Goal: Task Accomplishment & Management: Complete application form

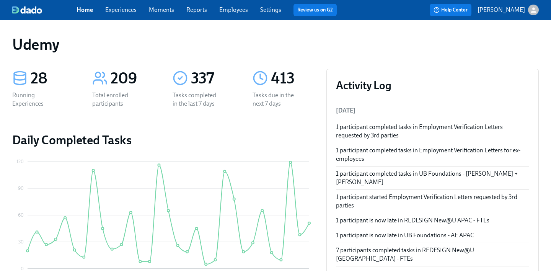
click at [123, 12] on link "Experiences" at bounding box center [120, 9] width 31 height 7
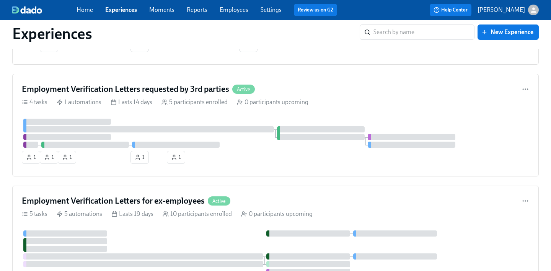
scroll to position [1524, 0]
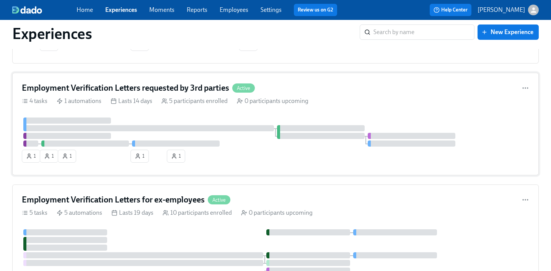
click at [109, 88] on h4 "Employment Verification Letters requested by 3rd parties" at bounding box center [125, 87] width 207 height 11
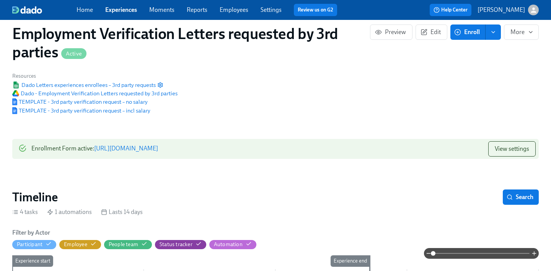
scroll to position [41, 0]
click at [158, 147] on link "https://my.dadohr.com/enrollmentForms/2a8Ubmw98KEOdEt8dvLtzU32XXH3G" at bounding box center [126, 148] width 64 height 7
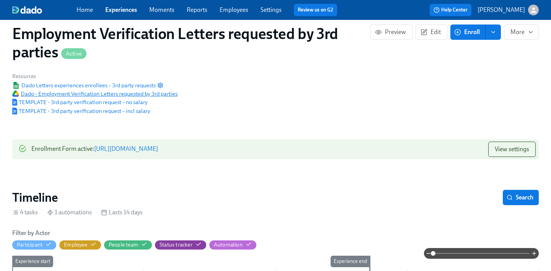
click at [128, 92] on span "Dado - Employment Verification Letters requested by 3rd parties" at bounding box center [94, 94] width 165 height 8
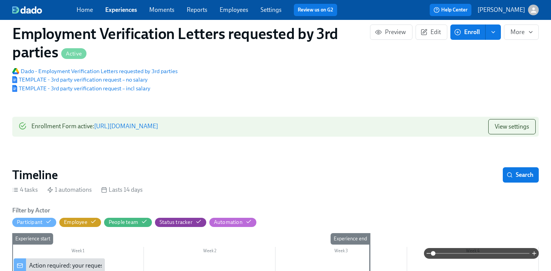
scroll to position [56, 0]
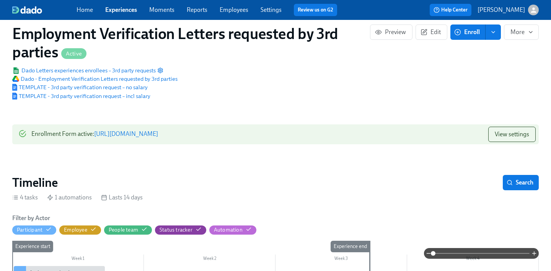
click at [365, 81] on div "Public Name Request an Employment Verification Letter Notification Sender Name …" at bounding box center [276, 66] width 536 height 78
click at [158, 133] on link "https://my.dadohr.com/enrollmentForms/2a8Ubmw98KEOdEt8dvLtzU32XXH3G" at bounding box center [126, 133] width 64 height 7
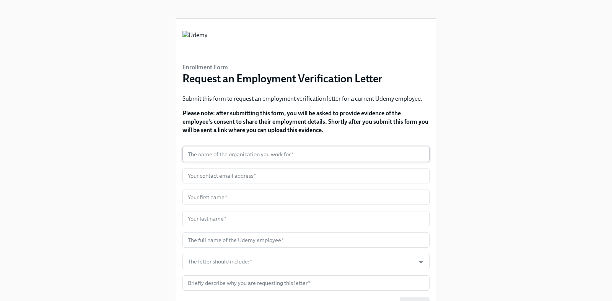
click at [316, 157] on input "text" at bounding box center [306, 154] width 247 height 15
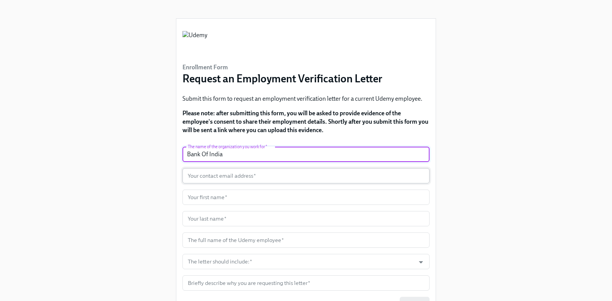
type input "Bank Of India"
click at [301, 174] on input "text" at bounding box center [306, 175] width 247 height 15
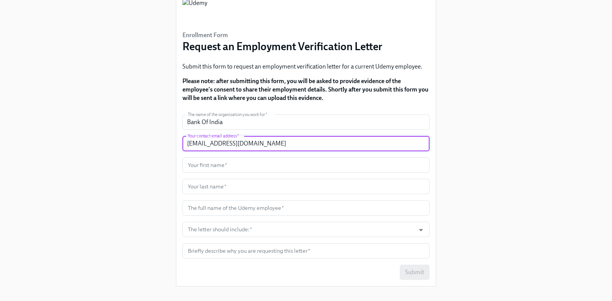
scroll to position [39, 0]
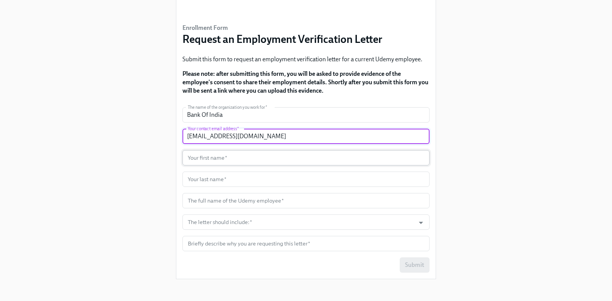
type input "[EMAIL_ADDRESS][DOMAIN_NAME]"
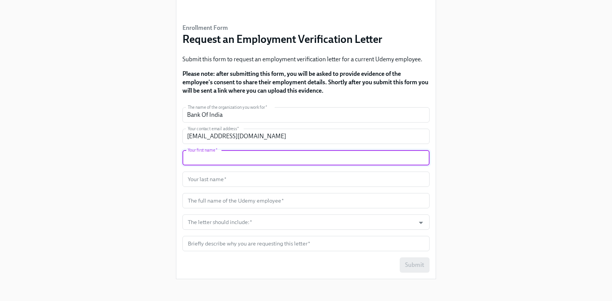
click at [278, 159] on input "text" at bounding box center [306, 157] width 247 height 15
type input "Swati"
type input "[PERSON_NAME]"
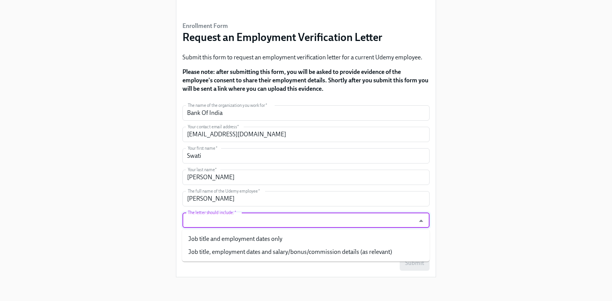
click at [240, 218] on input "The letter should include:   *" at bounding box center [298, 219] width 225 height 15
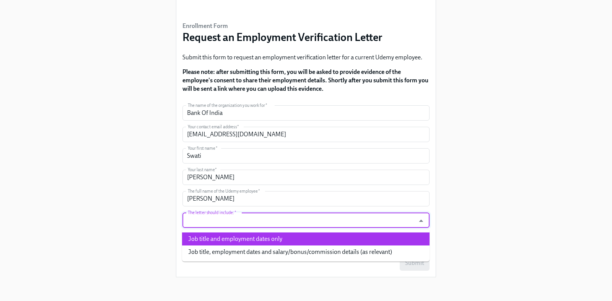
click at [238, 236] on li "Job title and employment dates only" at bounding box center [306, 238] width 248 height 13
type input "Job title and employment dates only"
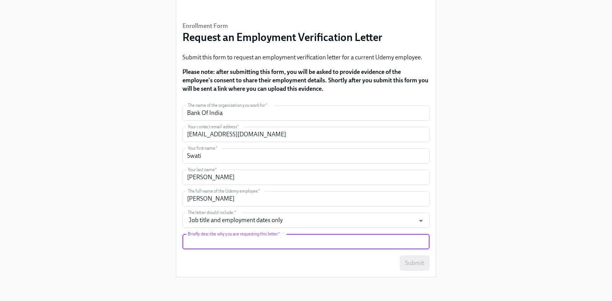
click at [244, 241] on input "text" at bounding box center [306, 241] width 247 height 15
type input "for mortgage"
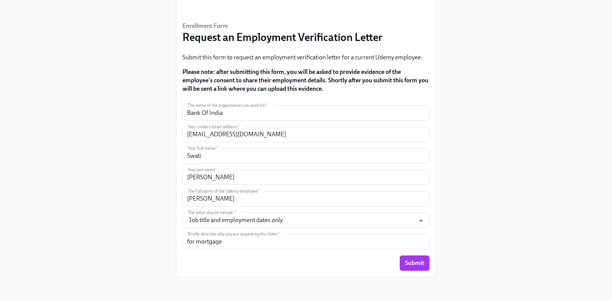
click at [145, 228] on div "Enrollment Form Request an Employment Verification Letter Submit this form to r…" at bounding box center [305, 121] width 575 height 324
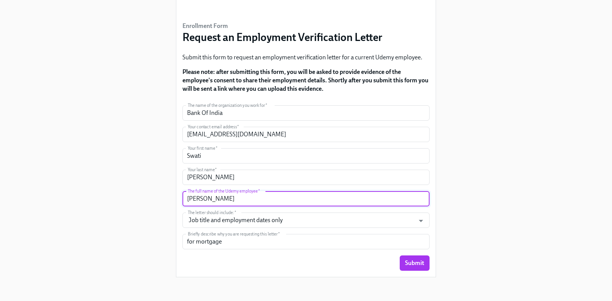
drag, startPoint x: 222, startPoint y: 201, endPoint x: 173, endPoint y: 200, distance: 48.2
click at [173, 200] on div "Enrollment Form Request an Employment Verification Letter Submit this form to r…" at bounding box center [305, 121] width 575 height 324
type input "Dipesh Joshi"
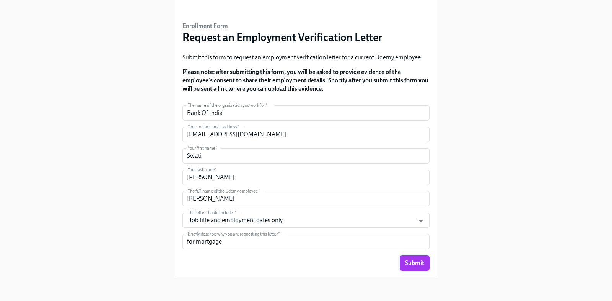
click at [418, 268] on button "Submit" at bounding box center [415, 262] width 30 height 15
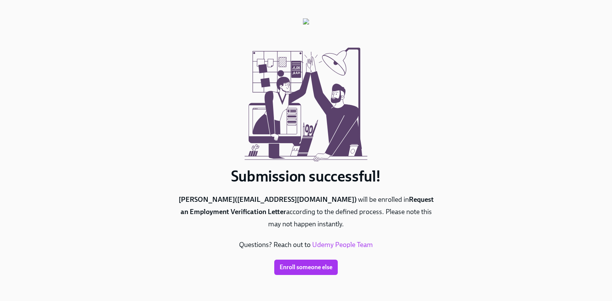
click at [356, 246] on link "Udemy People Team" at bounding box center [342, 244] width 61 height 8
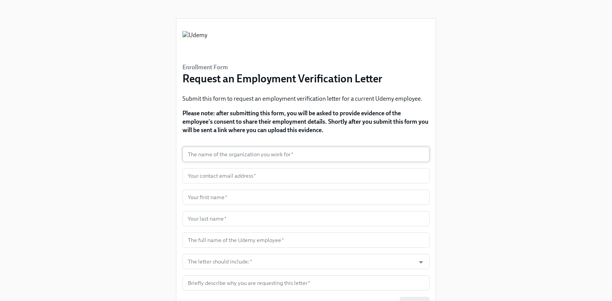
click at [210, 153] on input "text" at bounding box center [306, 154] width 247 height 15
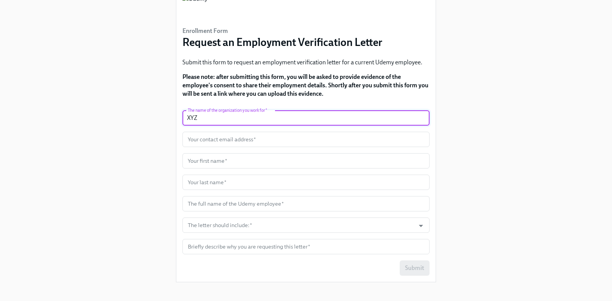
scroll to position [41, 0]
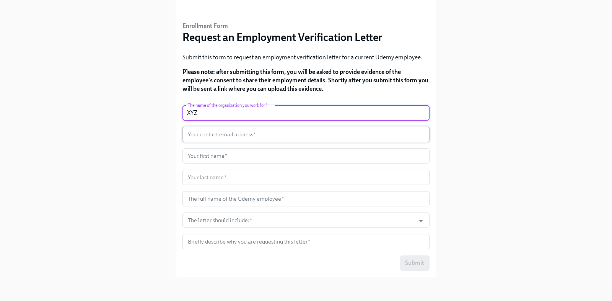
type input "XYZ"
click at [224, 134] on input "text" at bounding box center [306, 134] width 247 height 15
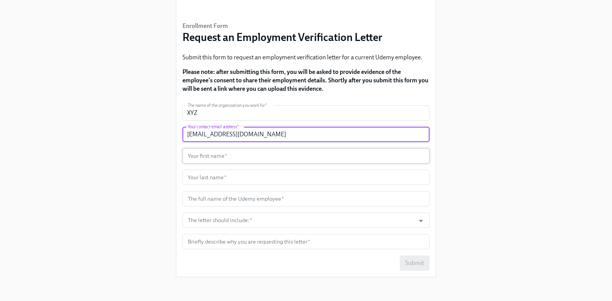
type input "[EMAIL_ADDRESS][DOMAIN_NAME]"
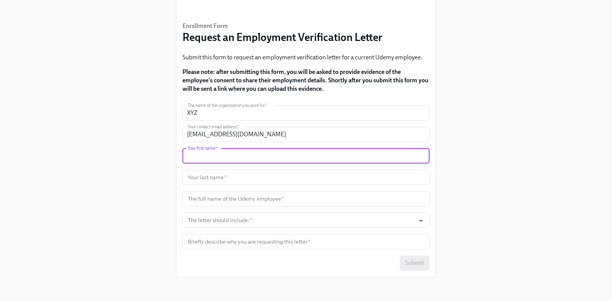
click at [221, 163] on input "text" at bounding box center [306, 155] width 247 height 15
type input "Swati"
type input "[PERSON_NAME]"
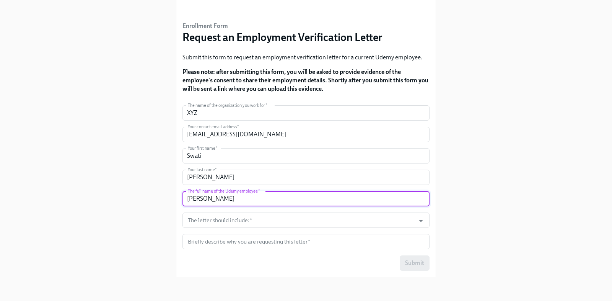
drag, startPoint x: 222, startPoint y: 199, endPoint x: 179, endPoint y: 196, distance: 43.3
click at [179, 196] on div "Enrollment Form Request an Employment Verification Letter Submit this form to r…" at bounding box center [305, 126] width 259 height 299
type input "[PERSON_NAME]"
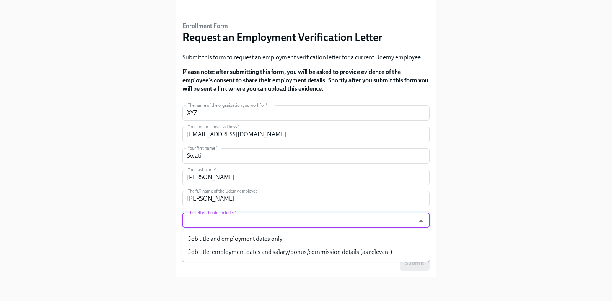
click at [207, 220] on input "The letter should include:   *" at bounding box center [298, 219] width 225 height 15
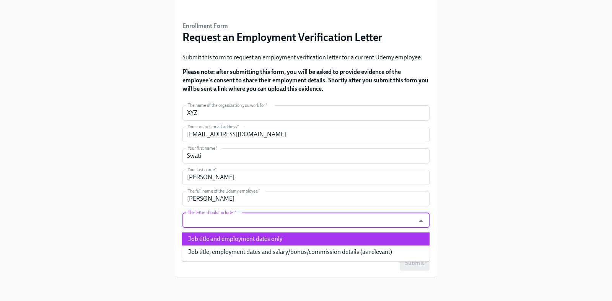
click at [204, 239] on li "Job title and employment dates only" at bounding box center [306, 238] width 248 height 13
type input "Job title and employment dates only"
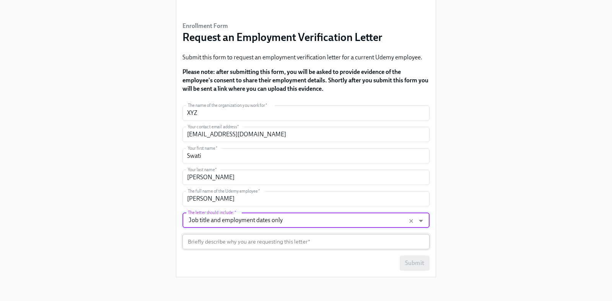
click at [205, 247] on input "text" at bounding box center [306, 241] width 247 height 15
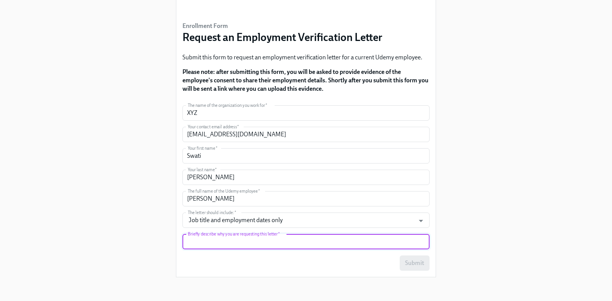
click at [205, 244] on input "text" at bounding box center [306, 241] width 247 height 15
type input "ex-employment verification"
click at [406, 264] on span "Submit" at bounding box center [414, 263] width 19 height 8
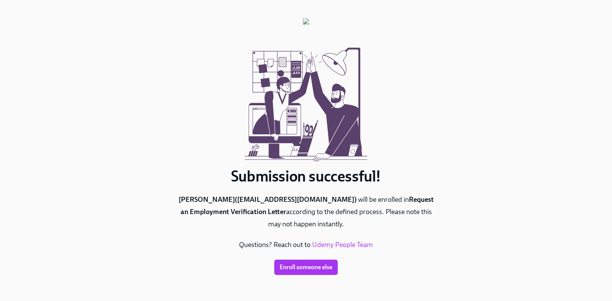
scroll to position [0, 0]
